Goal: Book appointment/travel/reservation

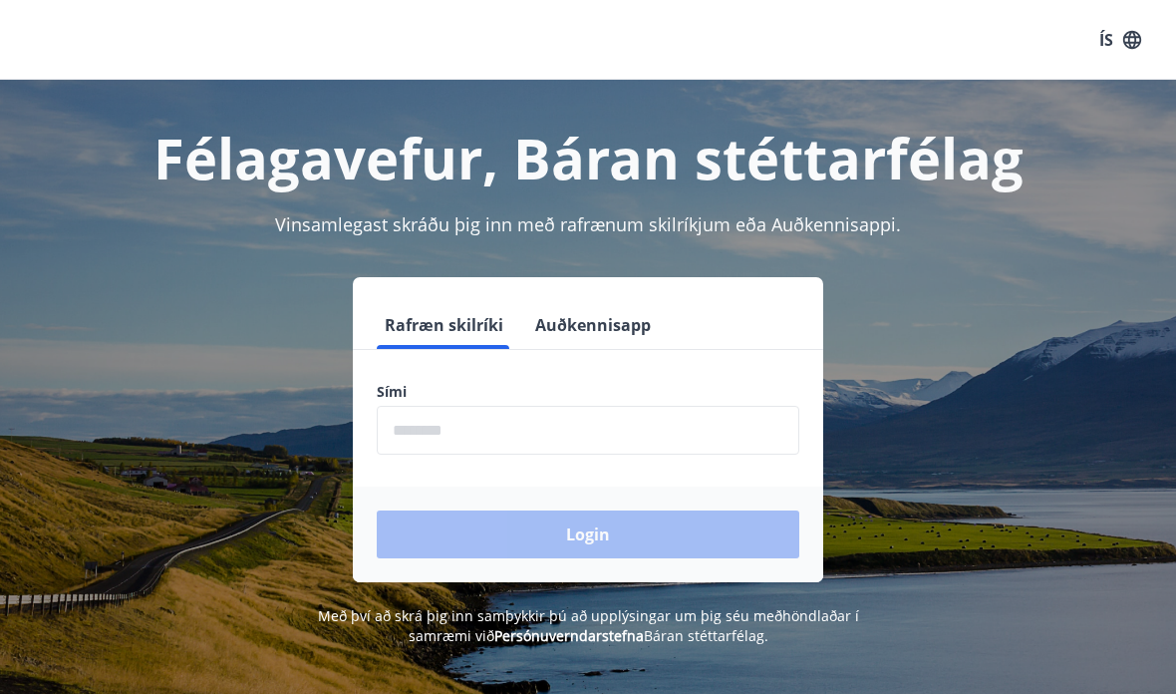
click at [623, 498] on div "Login" at bounding box center [588, 534] width 471 height 96
click at [639, 443] on input "phone" at bounding box center [588, 430] width 423 height 49
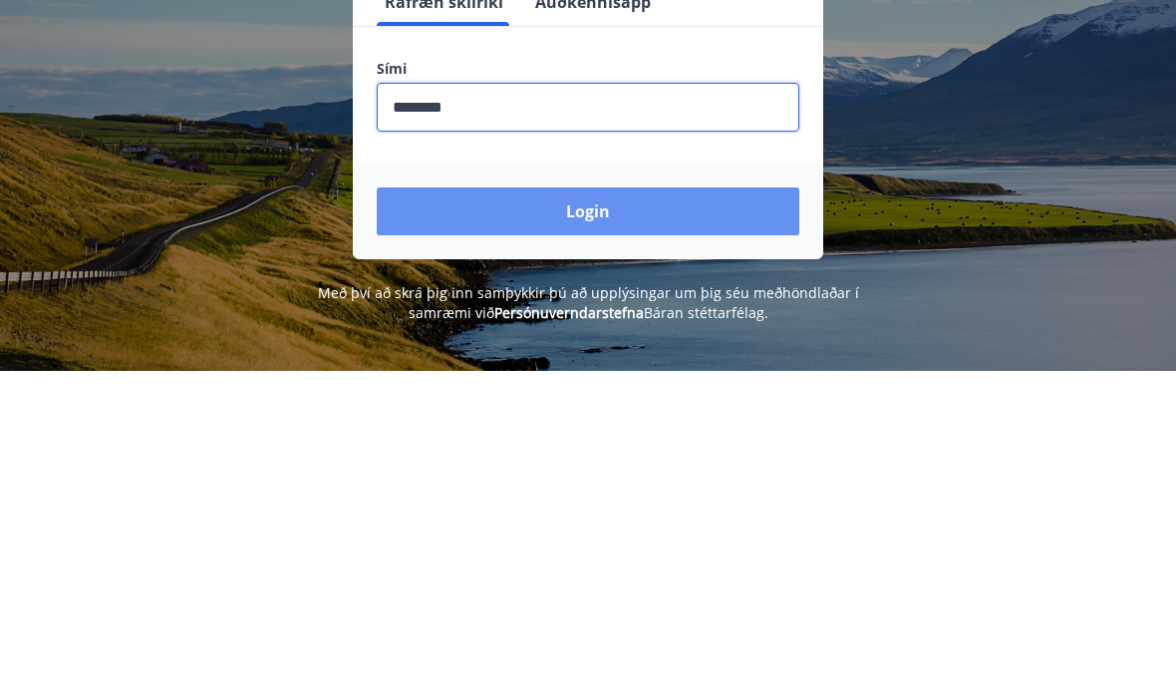
type input "********"
click at [700, 510] on button "Login" at bounding box center [588, 534] width 423 height 48
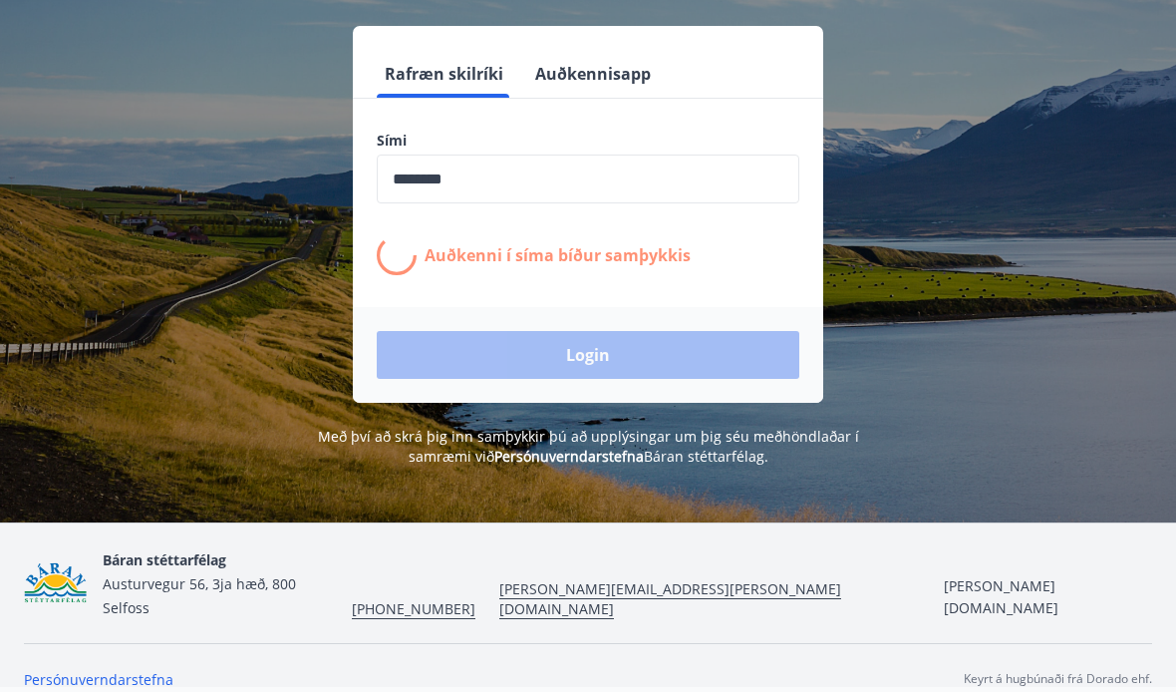
scroll to position [247, 0]
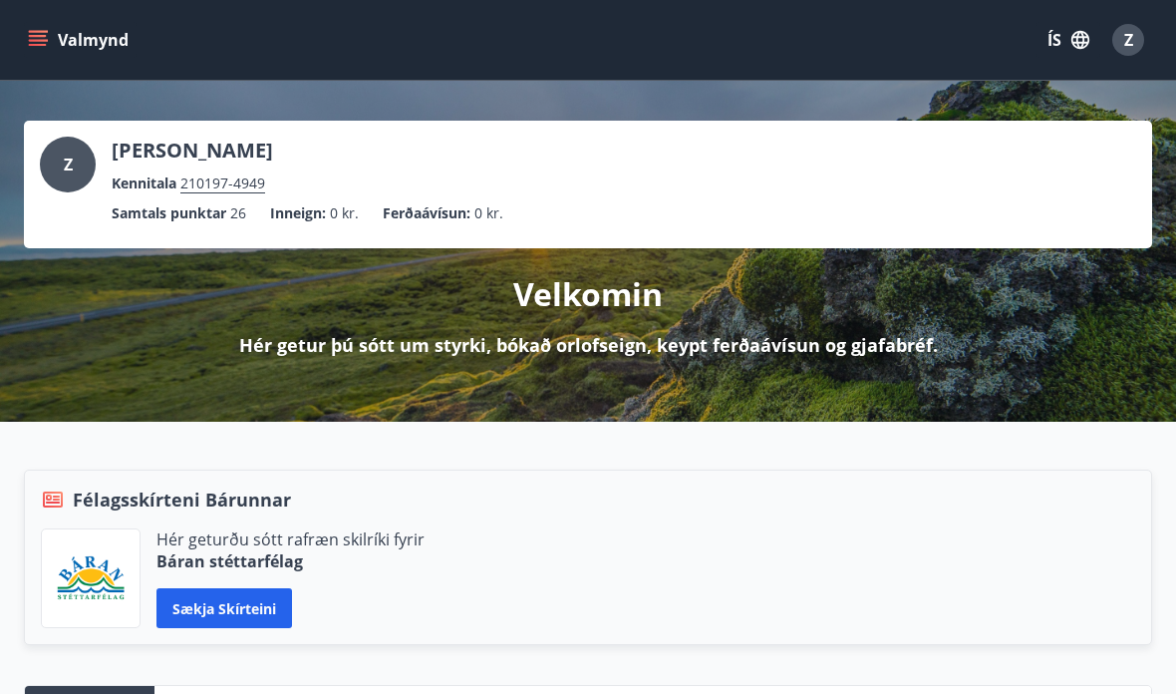
click at [1077, 31] on icon "button" at bounding box center [1081, 40] width 22 height 22
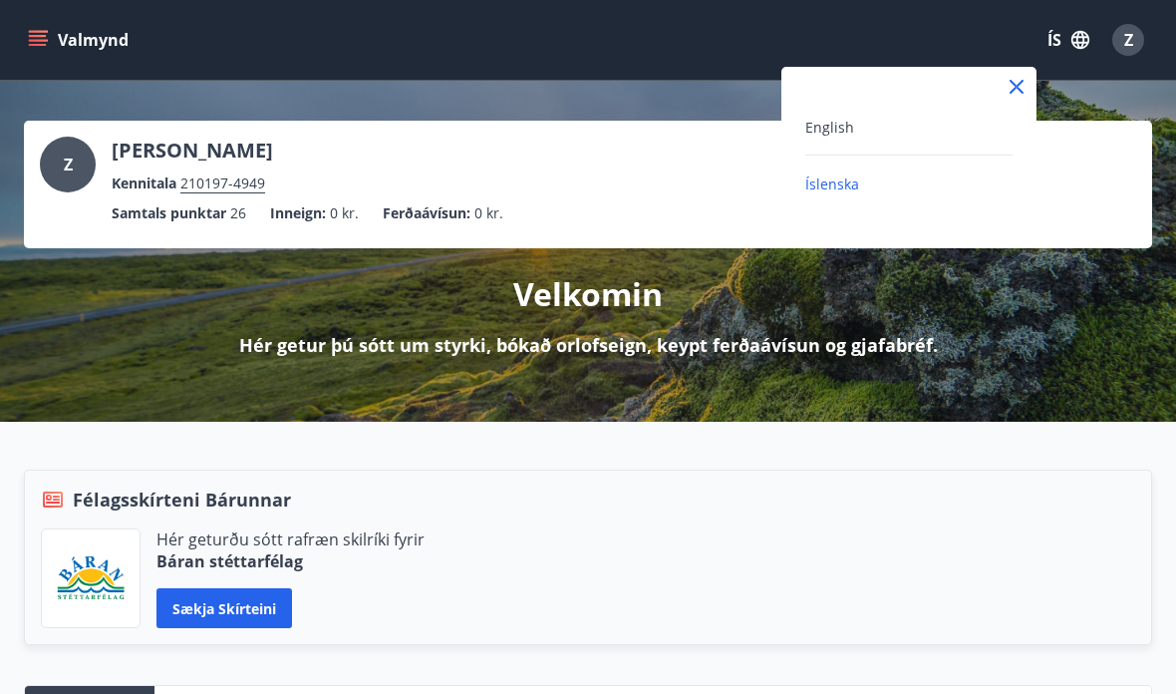
click at [875, 130] on div "English" at bounding box center [908, 127] width 207 height 24
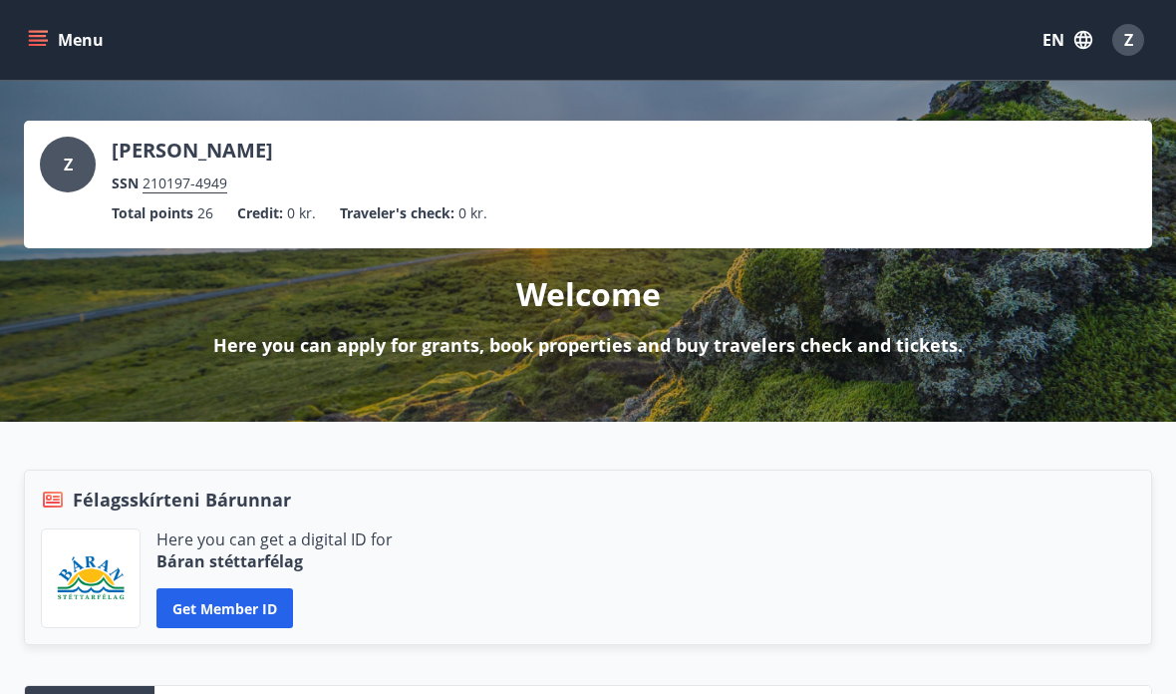
click at [33, 55] on button "Menu" at bounding box center [68, 40] width 88 height 36
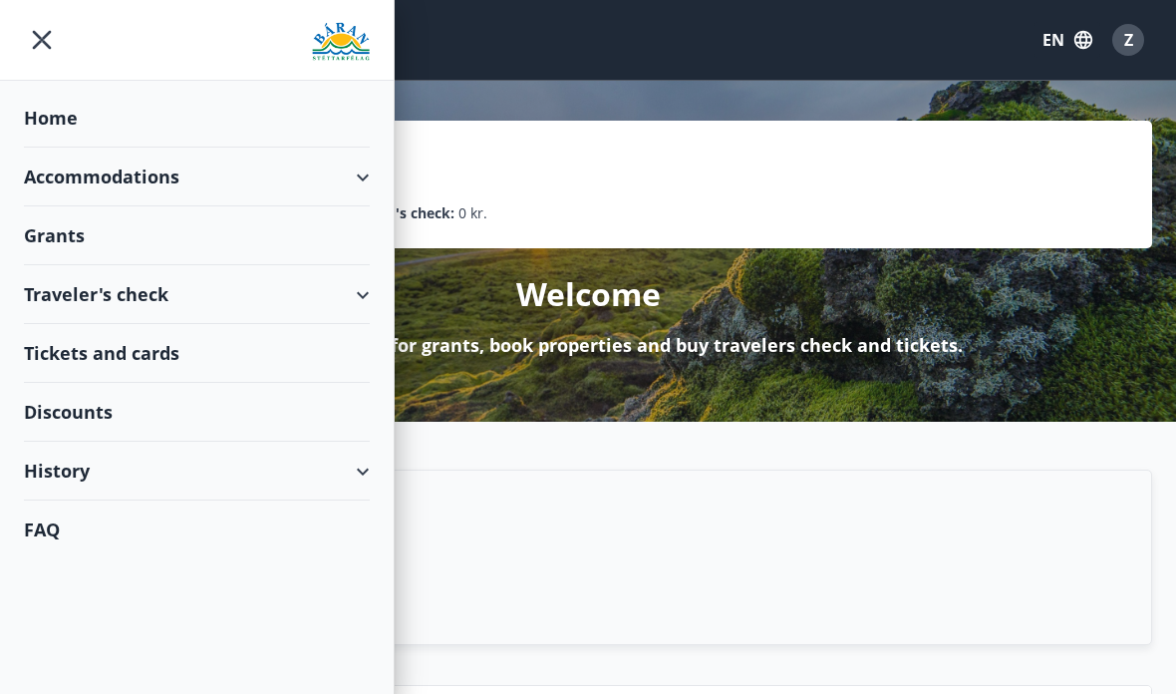
click at [368, 179] on div "Accommodations" at bounding box center [197, 177] width 346 height 59
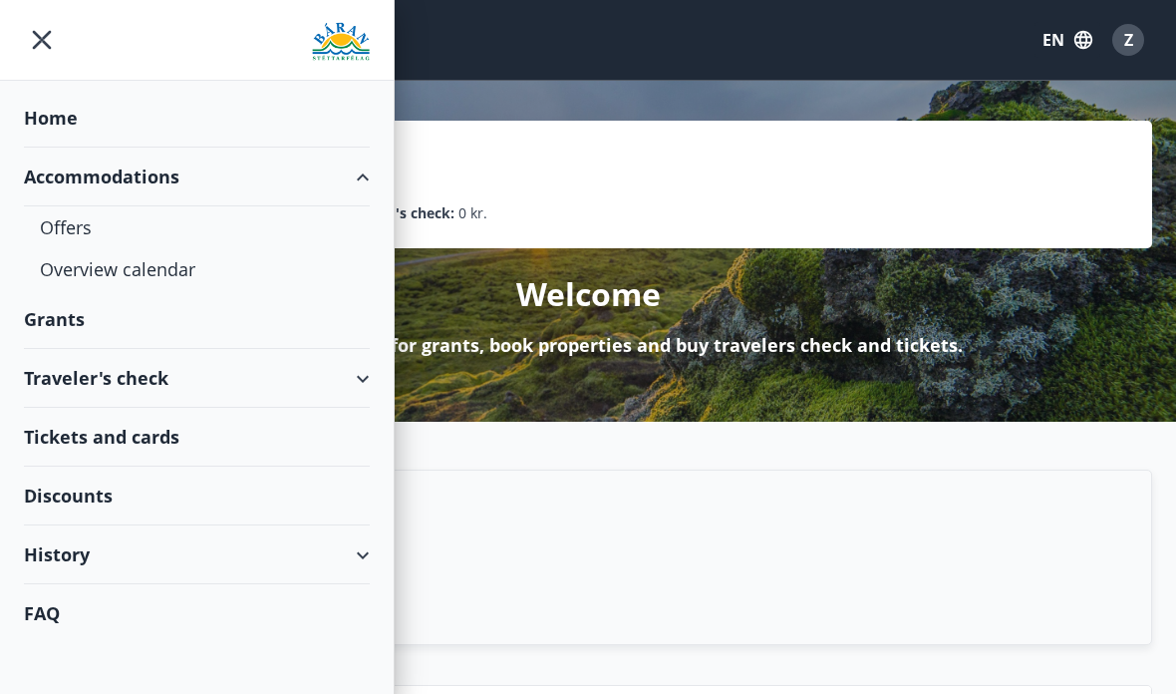
click at [163, 270] on div "Overview calendar" at bounding box center [197, 269] width 314 height 42
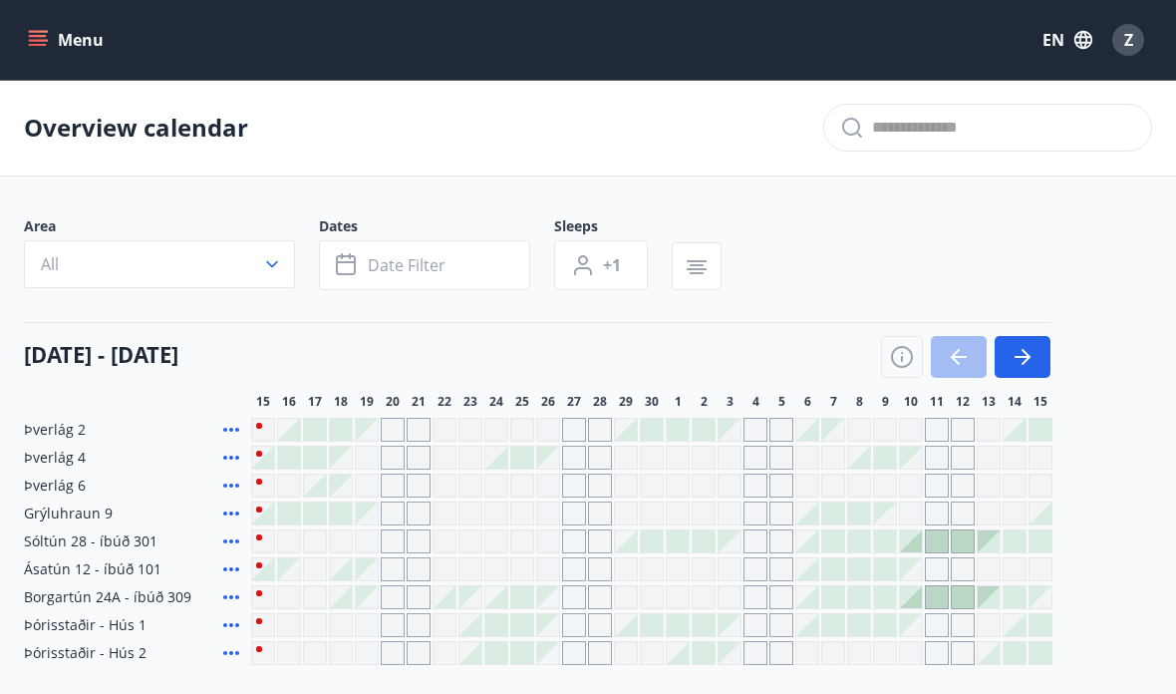
click at [1034, 347] on icon "button" at bounding box center [1023, 357] width 24 height 24
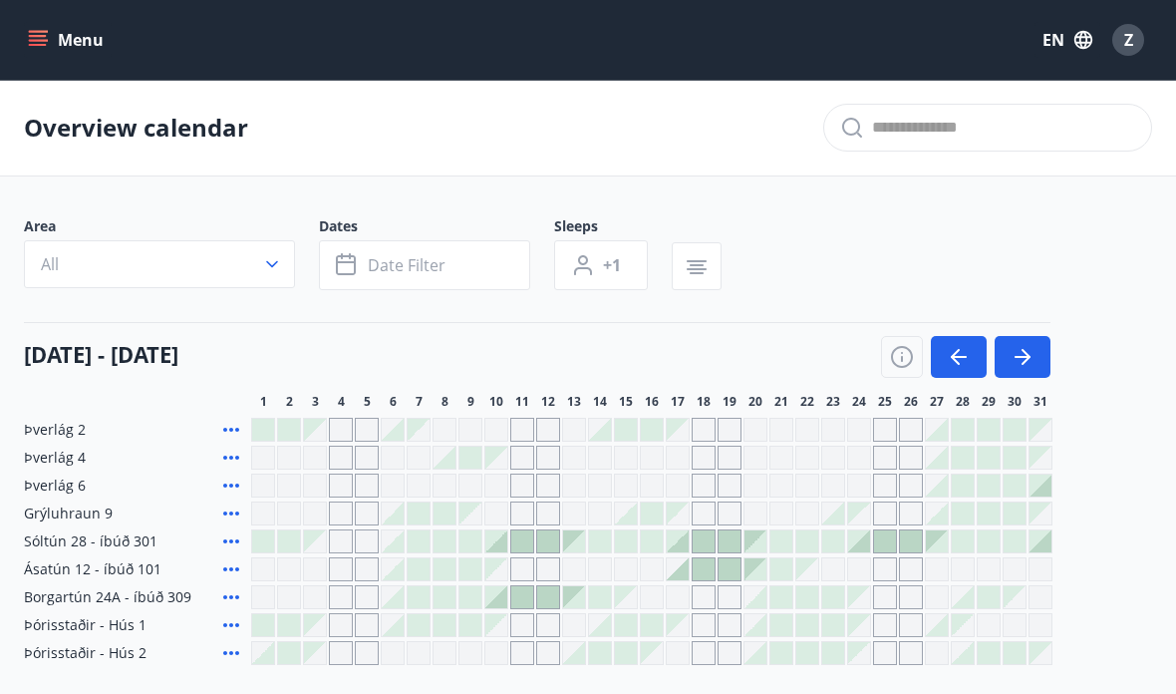
click at [1035, 346] on button "button" at bounding box center [1023, 357] width 56 height 42
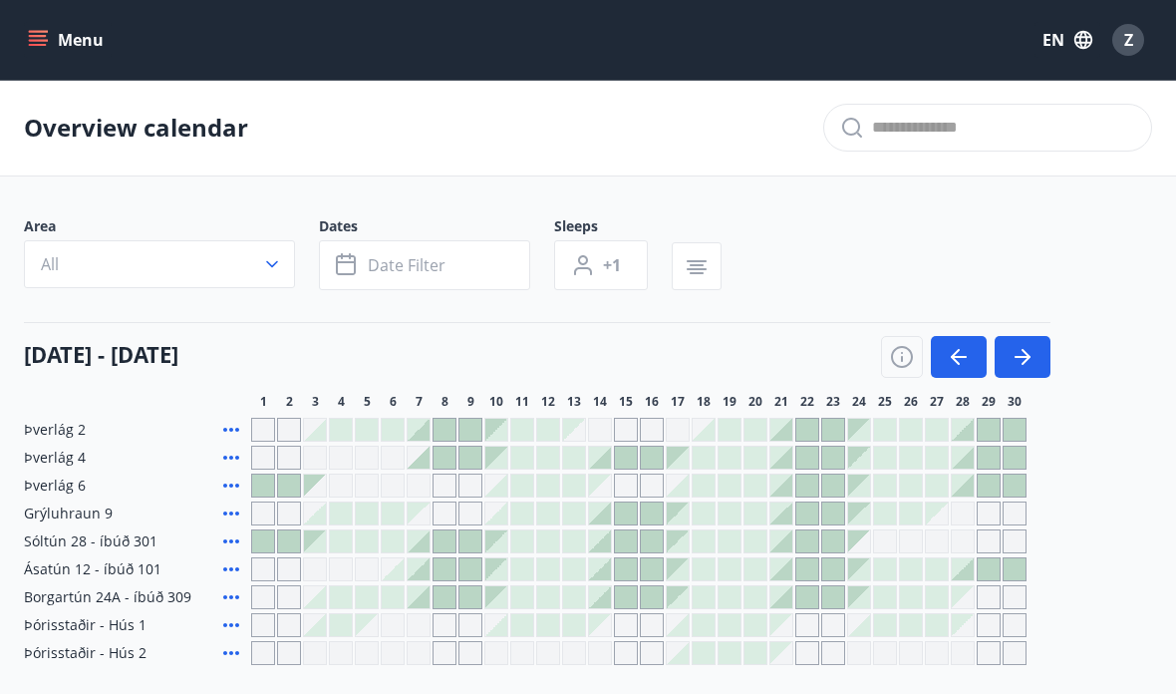
click at [473, 457] on div at bounding box center [471, 458] width 22 height 22
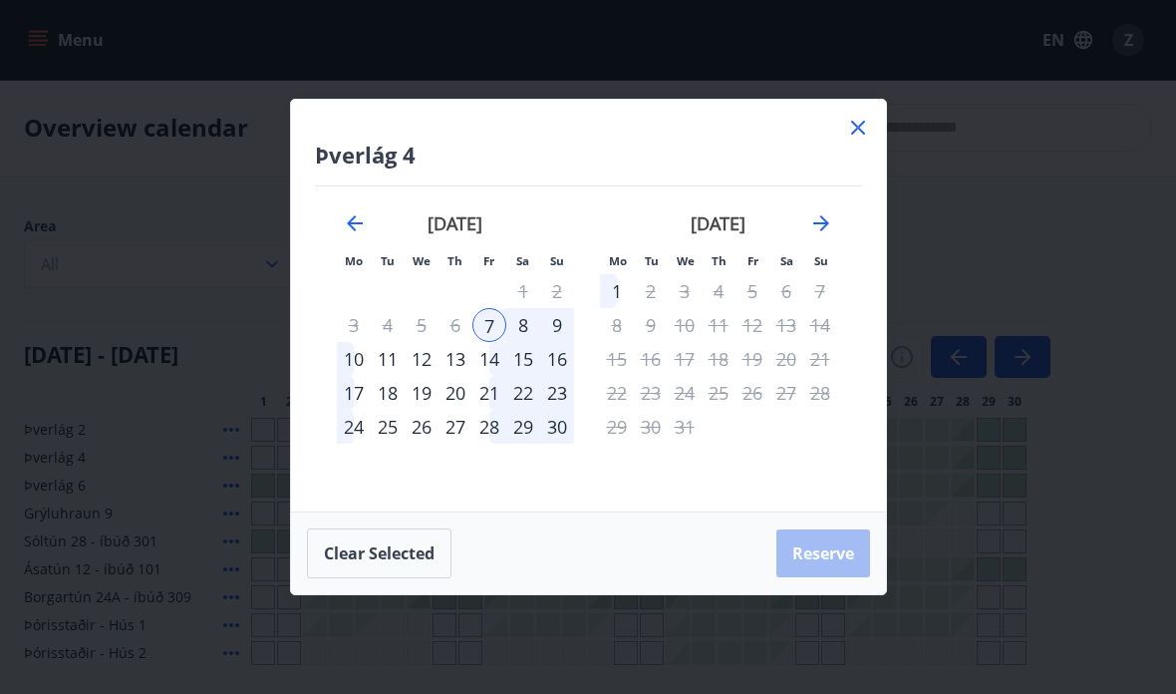
click at [564, 318] on div "9" at bounding box center [557, 325] width 34 height 34
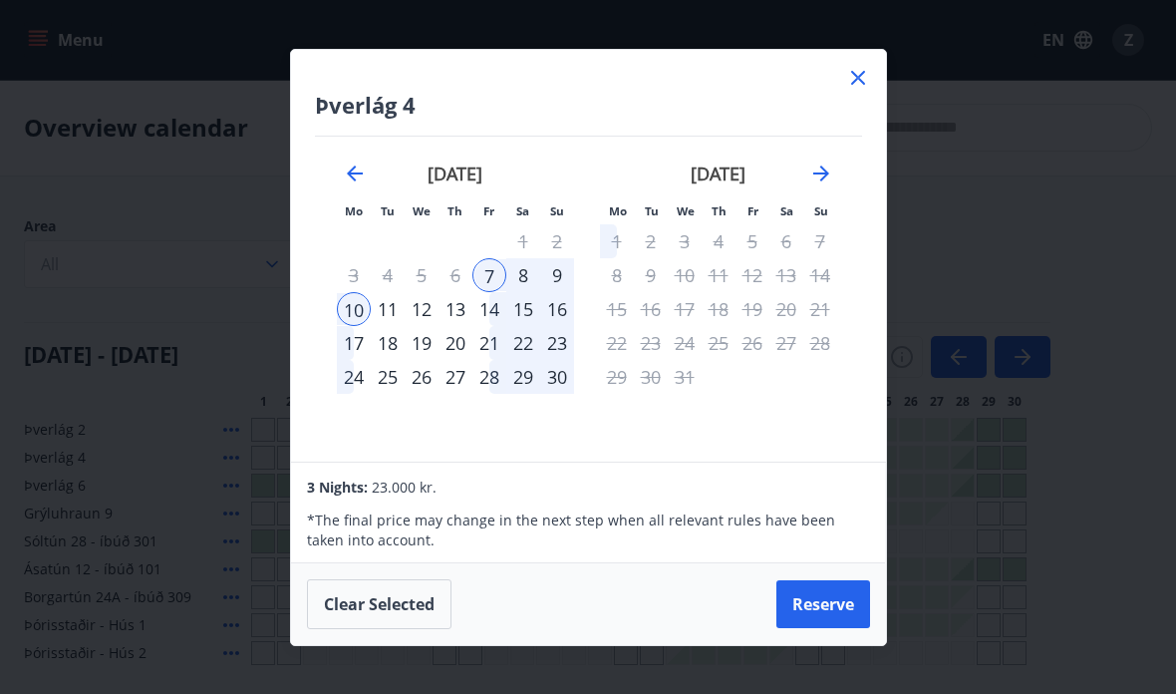
click at [555, 266] on div "9" at bounding box center [557, 275] width 34 height 34
click at [555, 314] on div "16" at bounding box center [557, 309] width 34 height 34
click at [555, 261] on div "9" at bounding box center [557, 275] width 34 height 34
click at [563, 312] on div "16" at bounding box center [557, 309] width 34 height 34
click at [486, 270] on div "7" at bounding box center [490, 275] width 34 height 34
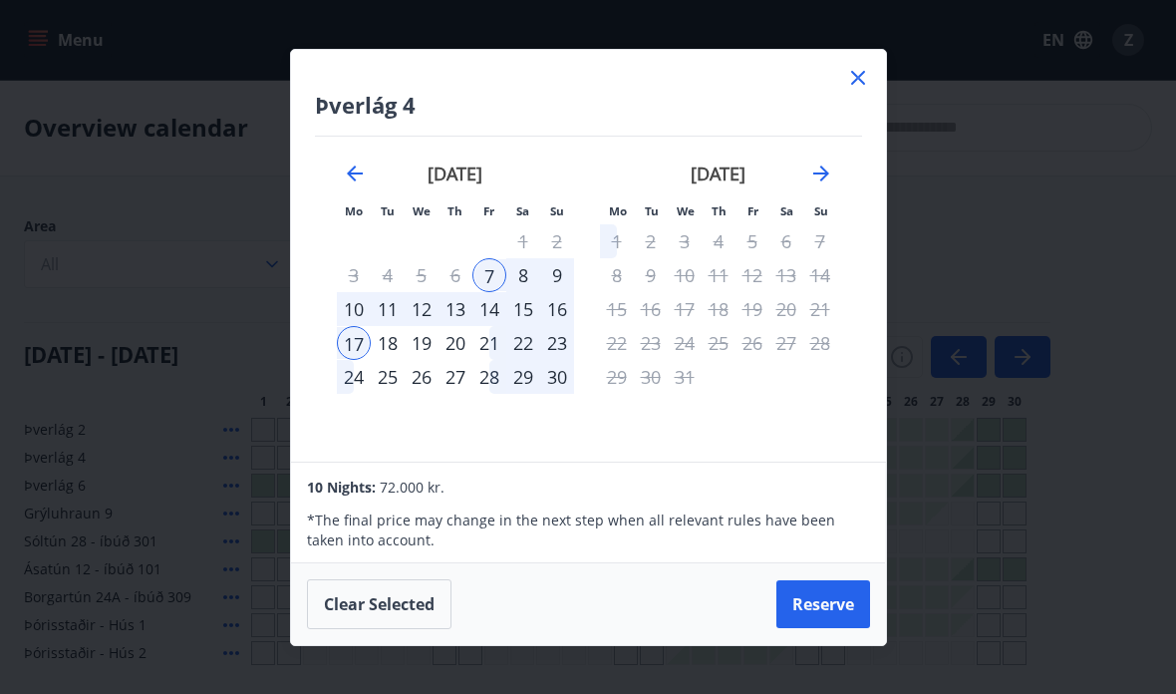
click at [548, 267] on div "9" at bounding box center [557, 275] width 34 height 34
click at [552, 271] on div "9" at bounding box center [557, 275] width 34 height 34
click at [404, 602] on button "Clear selected" at bounding box center [379, 604] width 145 height 50
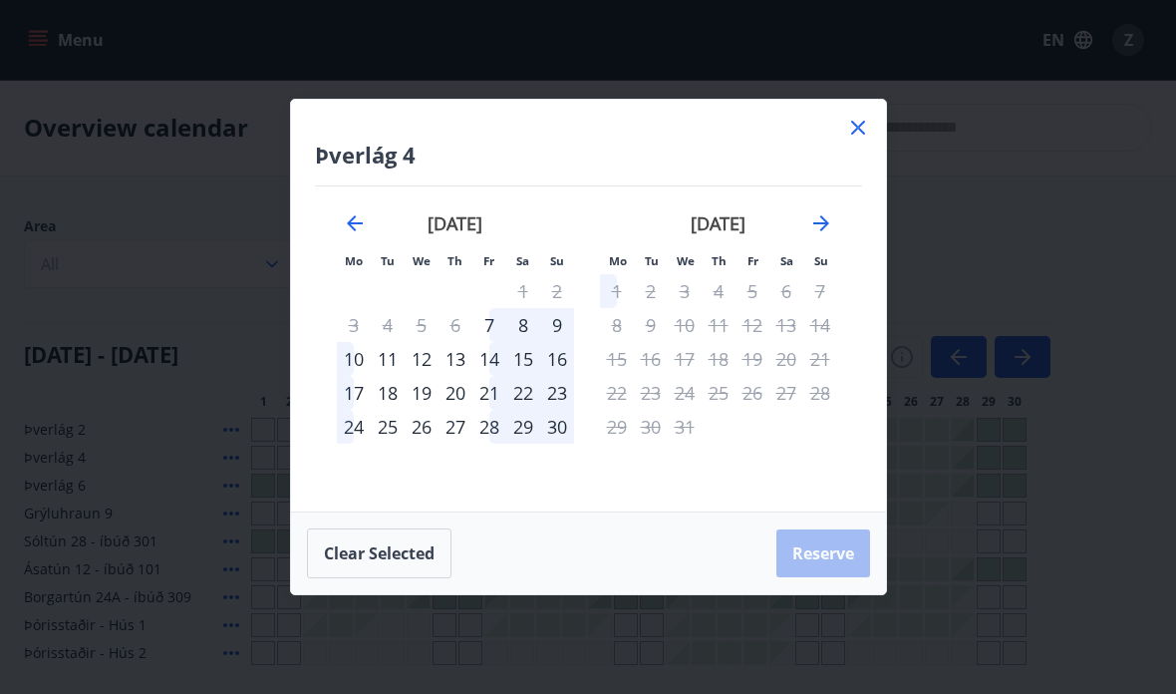
click at [564, 319] on div "9" at bounding box center [557, 325] width 34 height 34
click at [402, 545] on button "Clear selected" at bounding box center [379, 553] width 145 height 50
click at [354, 355] on div "10" at bounding box center [354, 359] width 34 height 34
click at [561, 359] on div "16" at bounding box center [557, 359] width 34 height 34
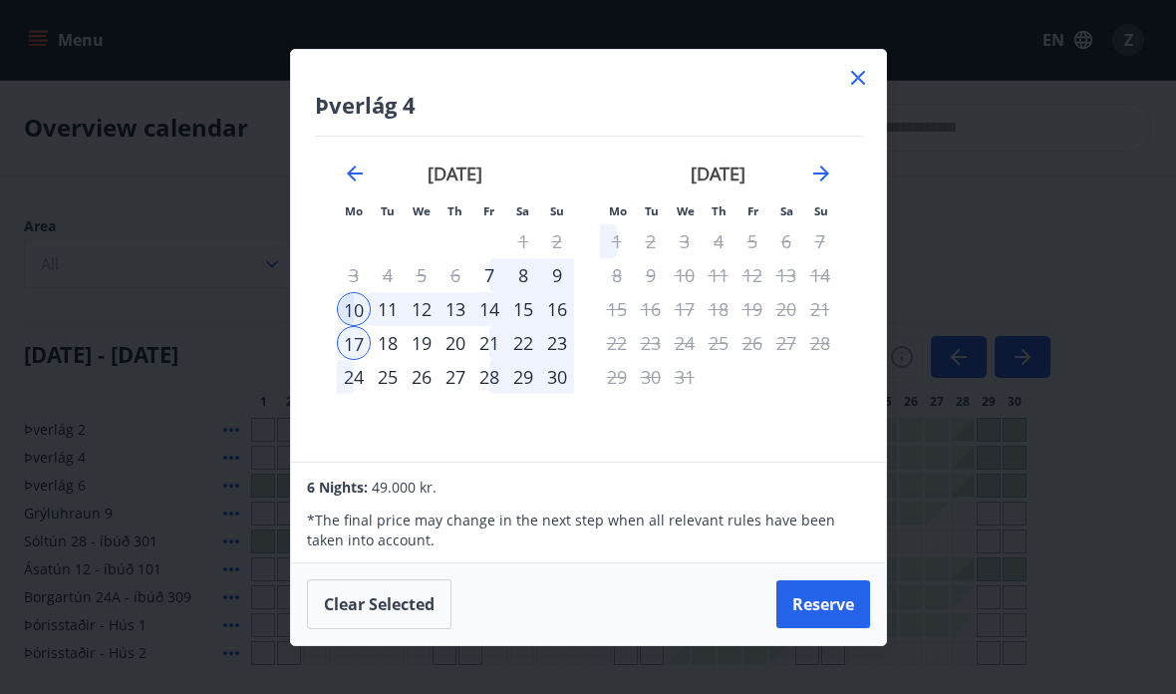
click at [372, 614] on button "Clear selected" at bounding box center [379, 604] width 145 height 50
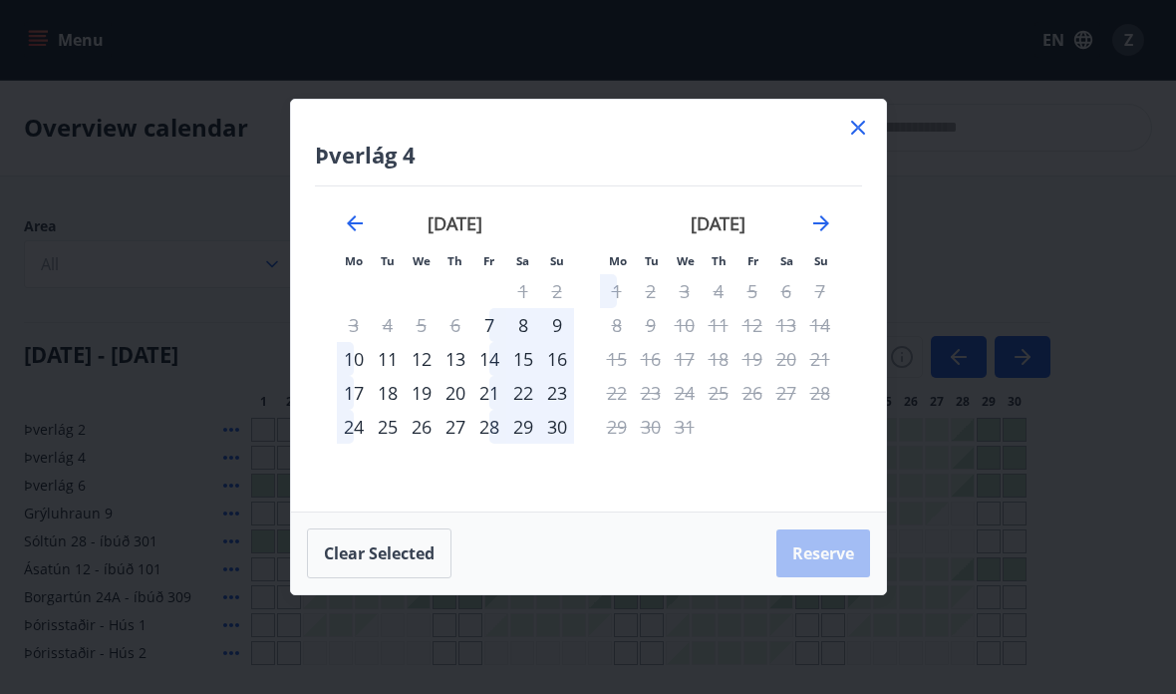
click at [491, 312] on div "7" at bounding box center [490, 325] width 34 height 34
click at [561, 354] on div "16" at bounding box center [557, 359] width 34 height 34
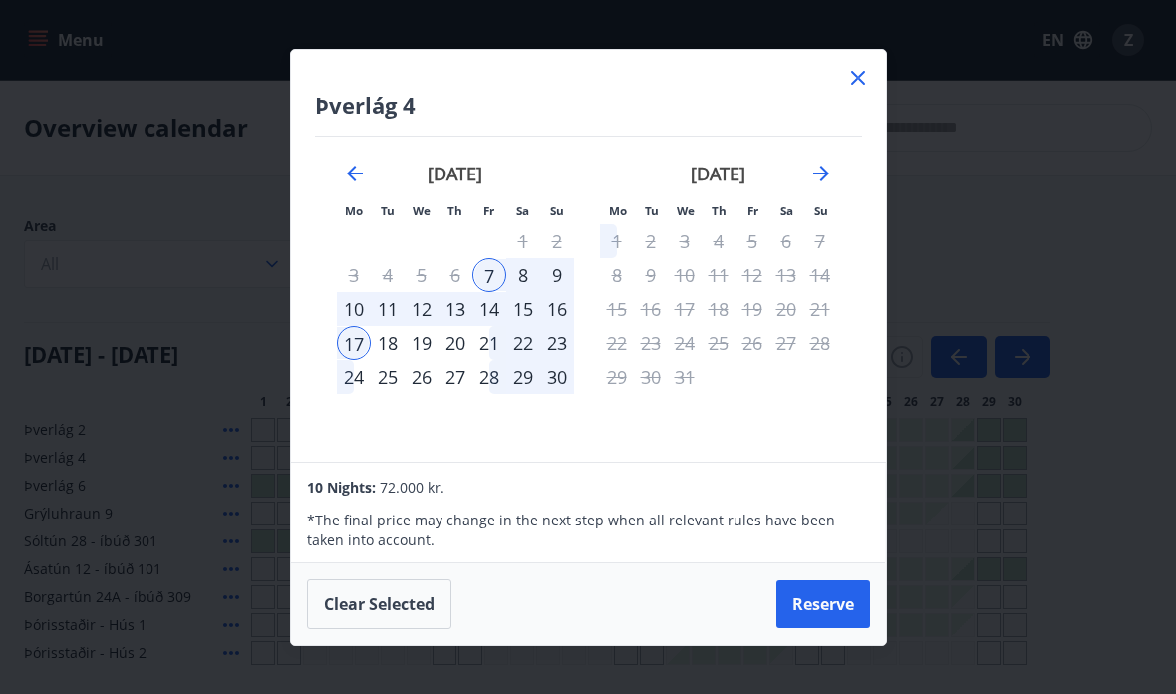
click at [401, 600] on button "Clear selected" at bounding box center [379, 604] width 145 height 50
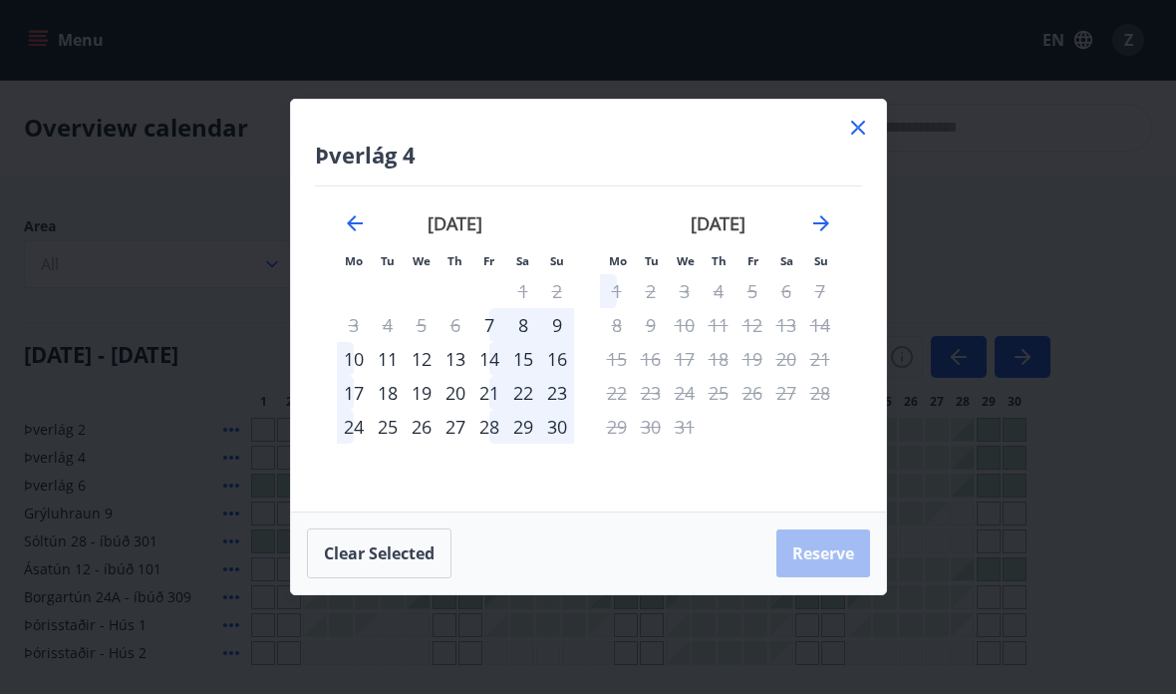
click at [493, 318] on div "7" at bounding box center [490, 325] width 34 height 34
click at [479, 360] on div "14" at bounding box center [490, 359] width 34 height 34
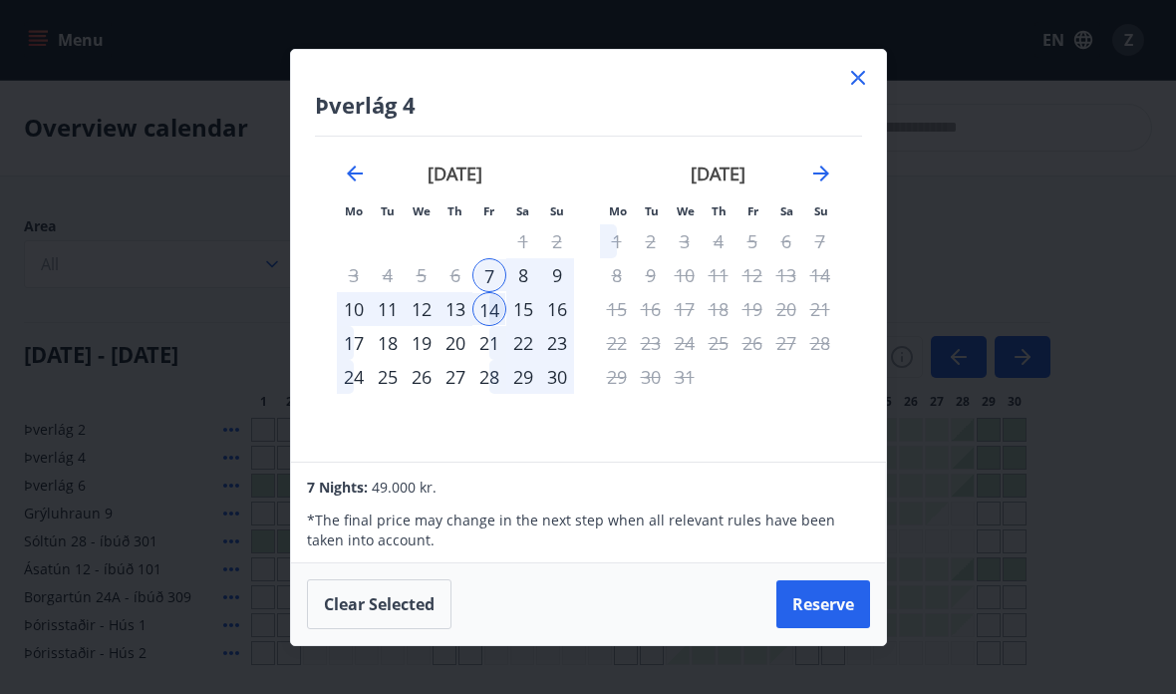
click at [390, 590] on button "Clear selected" at bounding box center [379, 604] width 145 height 50
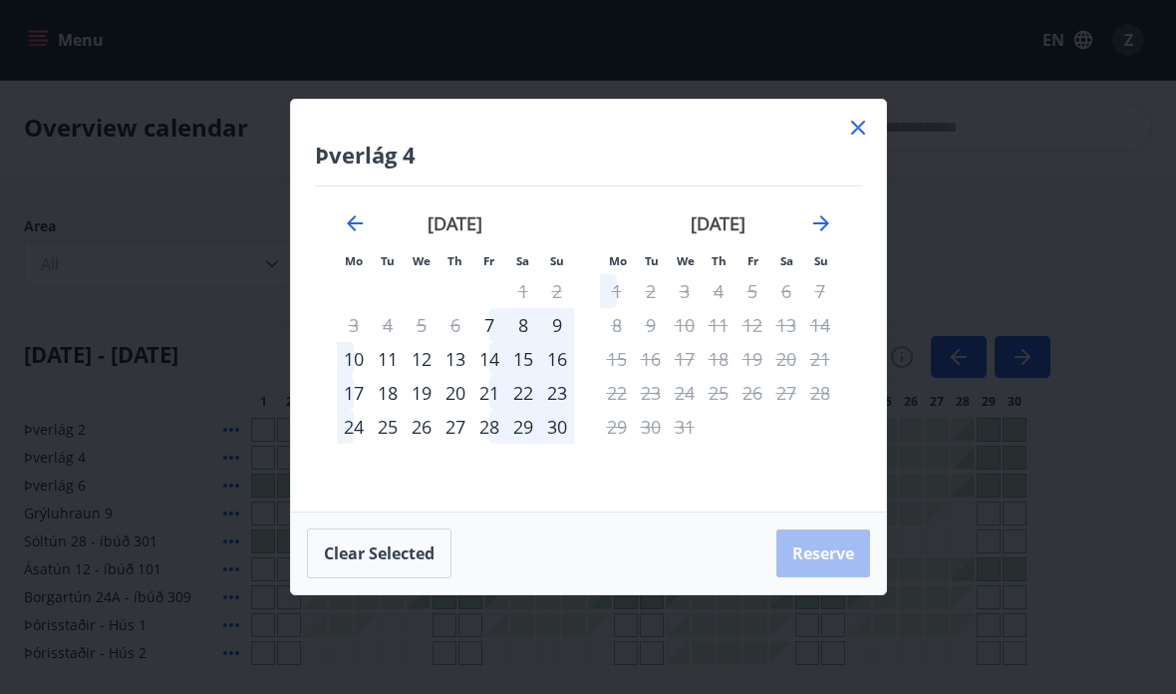
click at [866, 121] on icon at bounding box center [858, 128] width 24 height 24
